Goal: Navigation & Orientation: Understand site structure

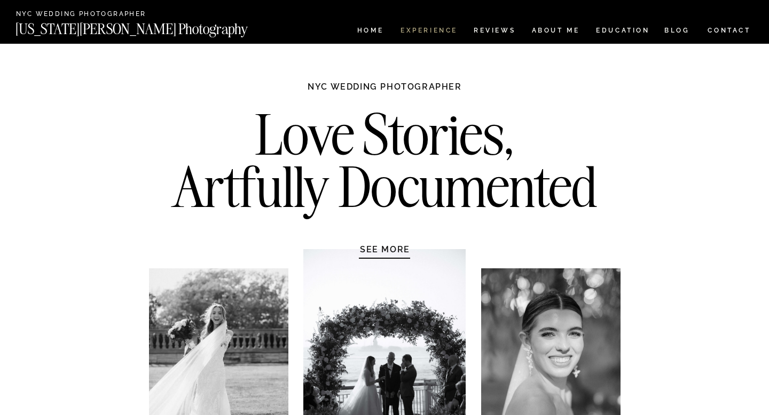
click at [437, 29] on nav "Experience" at bounding box center [428, 31] width 56 height 9
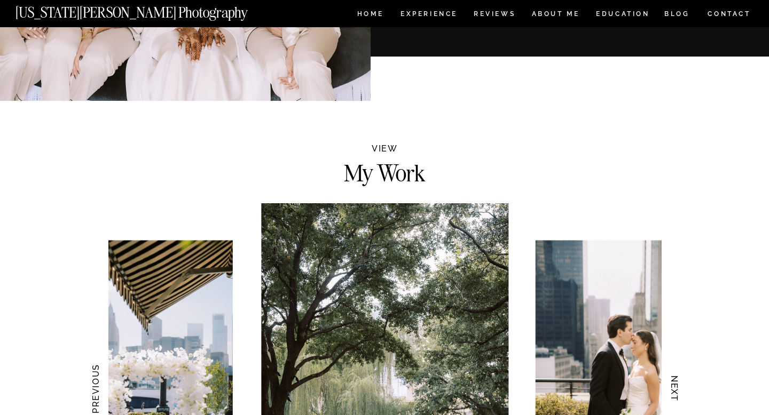
scroll to position [516, 0]
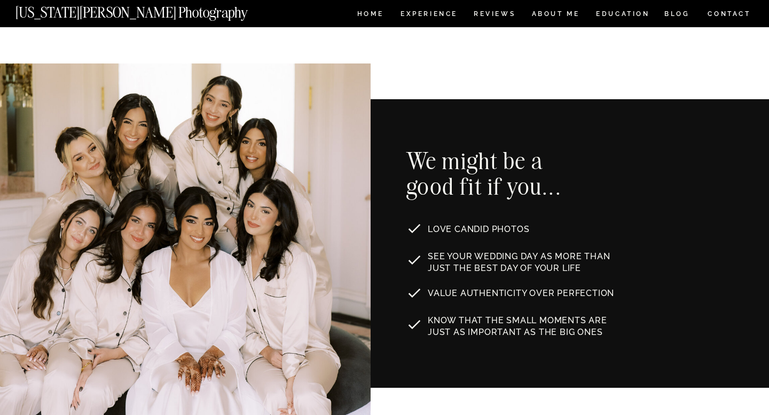
click at [162, 14] on nav "[US_STATE][PERSON_NAME] Photography" at bounding box center [149, 9] width 268 height 9
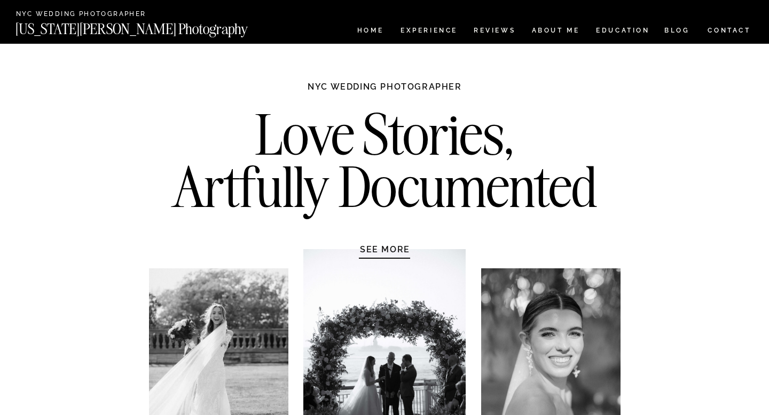
click at [736, 28] on nav "CONTACT" at bounding box center [729, 31] width 44 height 12
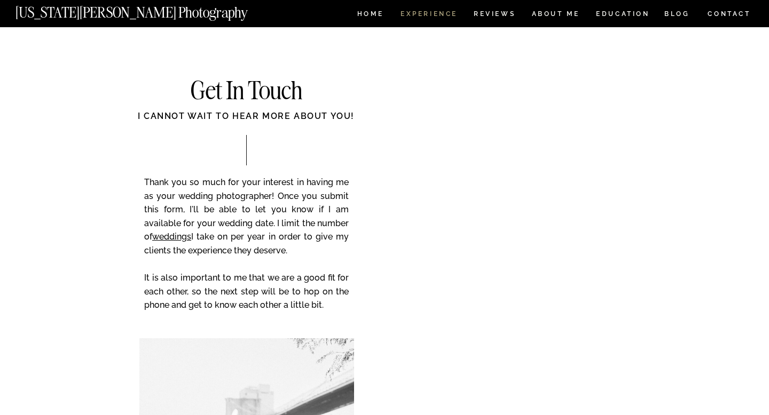
click at [437, 12] on nav "Experience" at bounding box center [428, 15] width 56 height 9
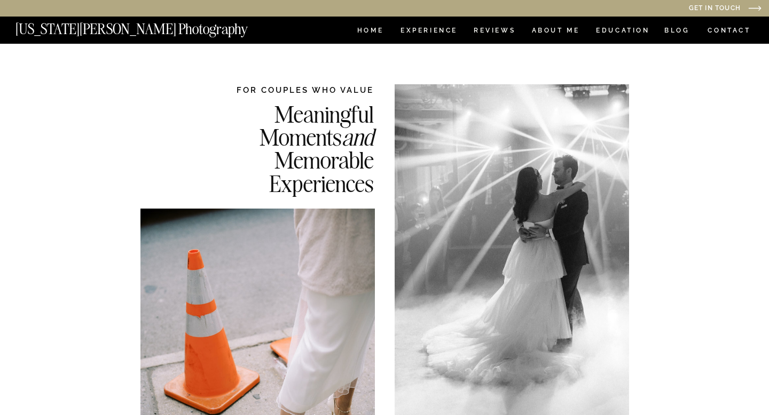
scroll to position [232, 0]
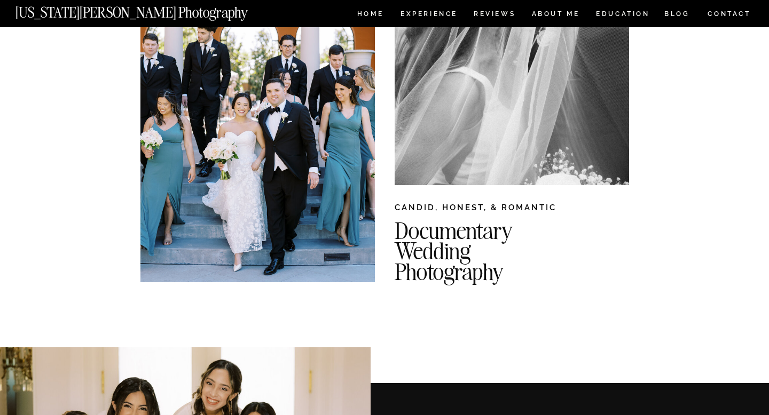
click at [562, 22] on div at bounding box center [512, 18] width 234 height 333
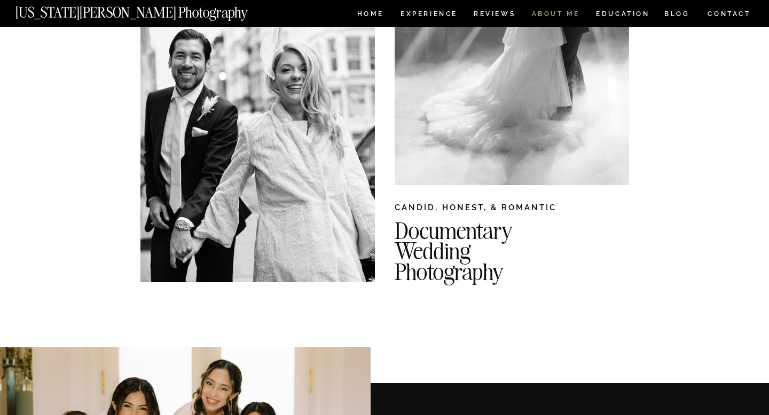
click at [549, 15] on nav "ABOUT ME" at bounding box center [555, 15] width 49 height 9
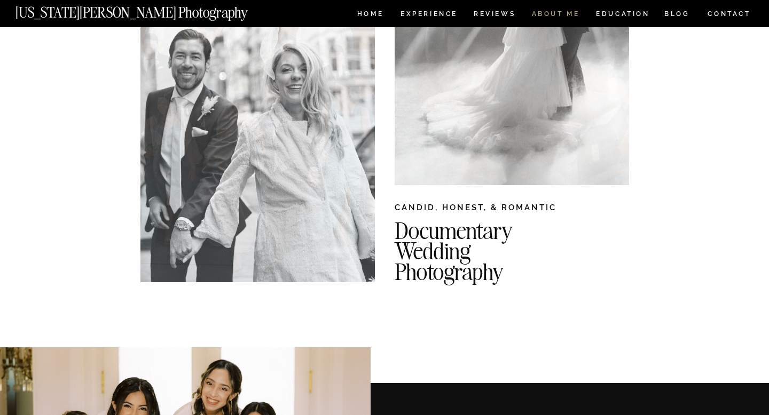
click at [545, 11] on nav "ABOUT ME" at bounding box center [555, 15] width 49 height 9
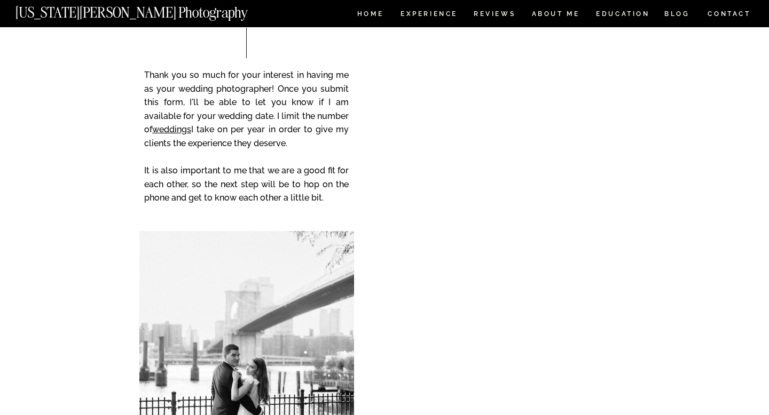
scroll to position [1841, 0]
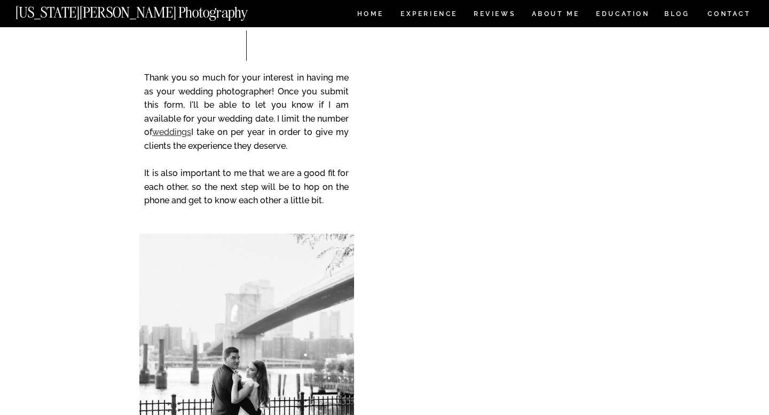
click at [182, 132] on link "weddings" at bounding box center [171, 132] width 39 height 10
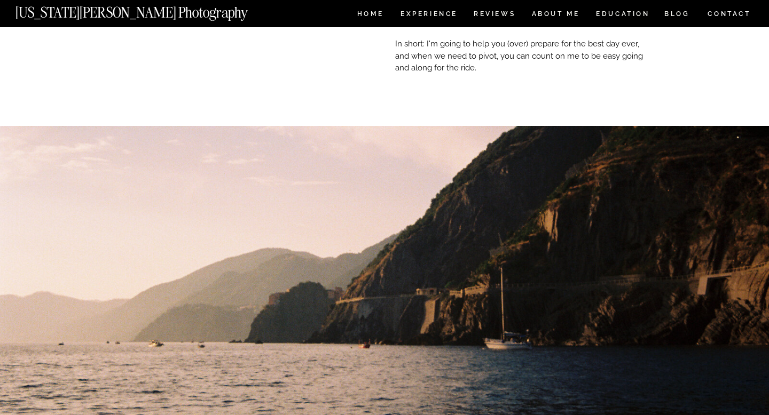
scroll to position [0, 0]
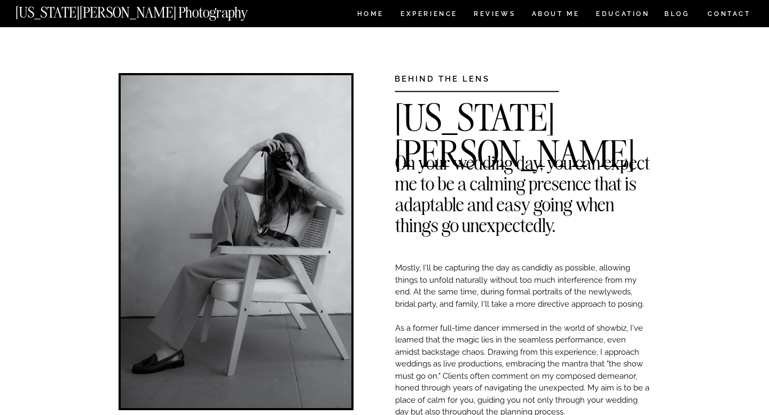
click at [163, 14] on nav "[US_STATE][PERSON_NAME] Photography" at bounding box center [149, 9] width 268 height 9
